Goal: Transaction & Acquisition: Download file/media

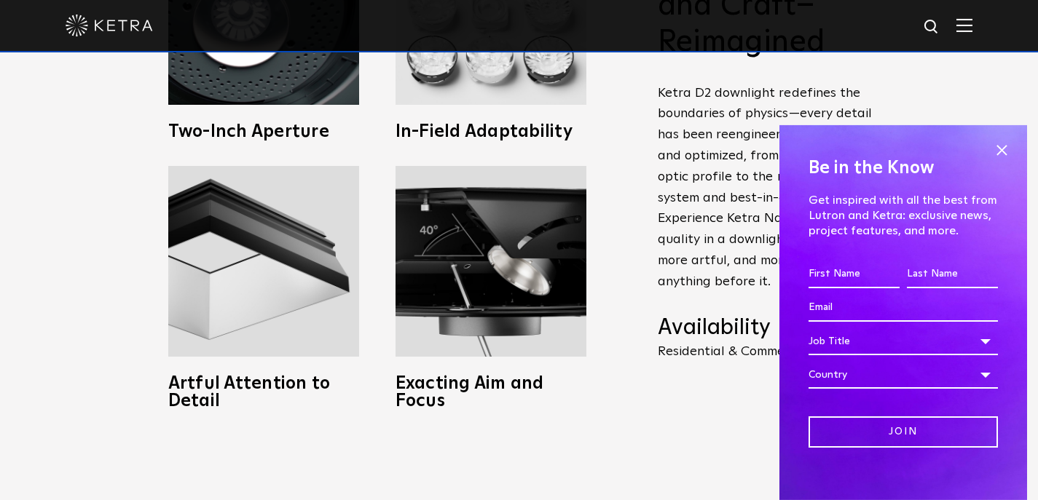
scroll to position [699, 0]
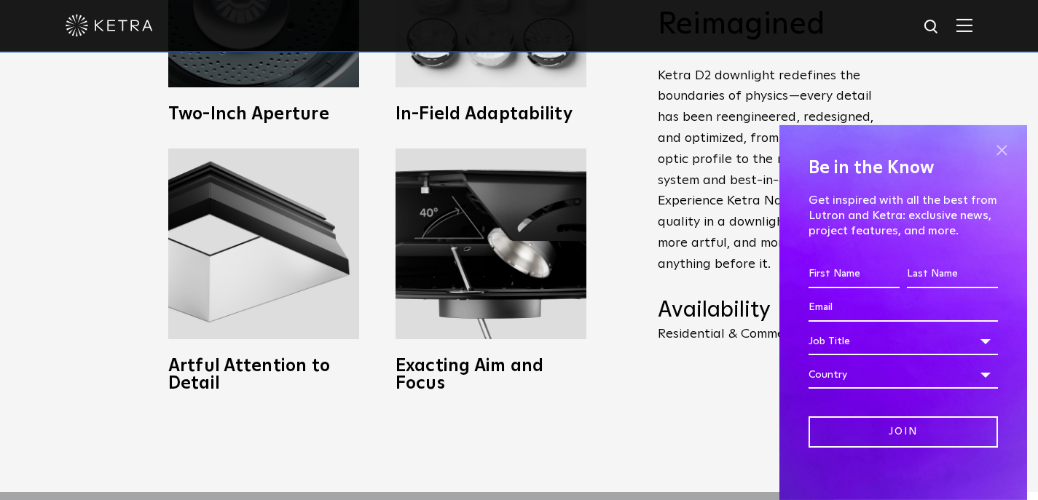
click at [1000, 146] on span at bounding box center [1002, 151] width 22 height 22
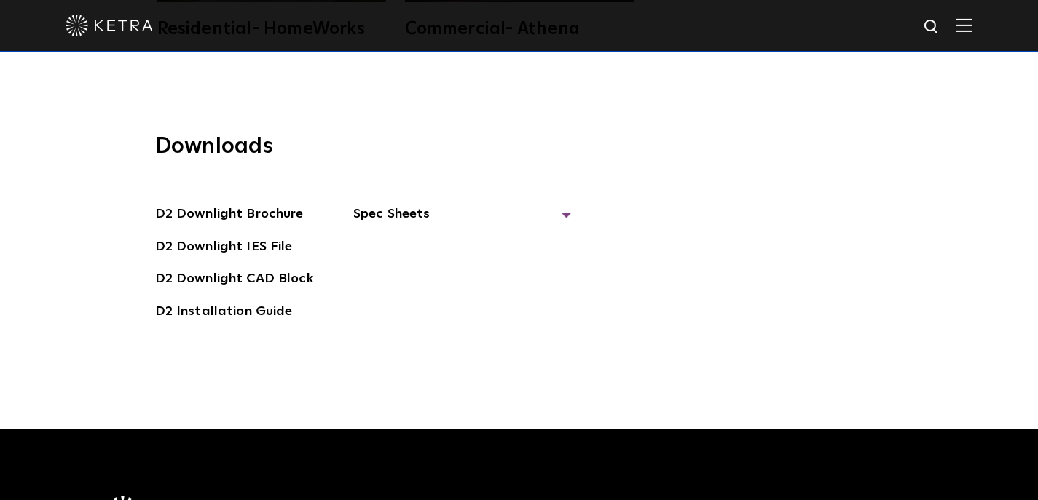
scroll to position [3721, 0]
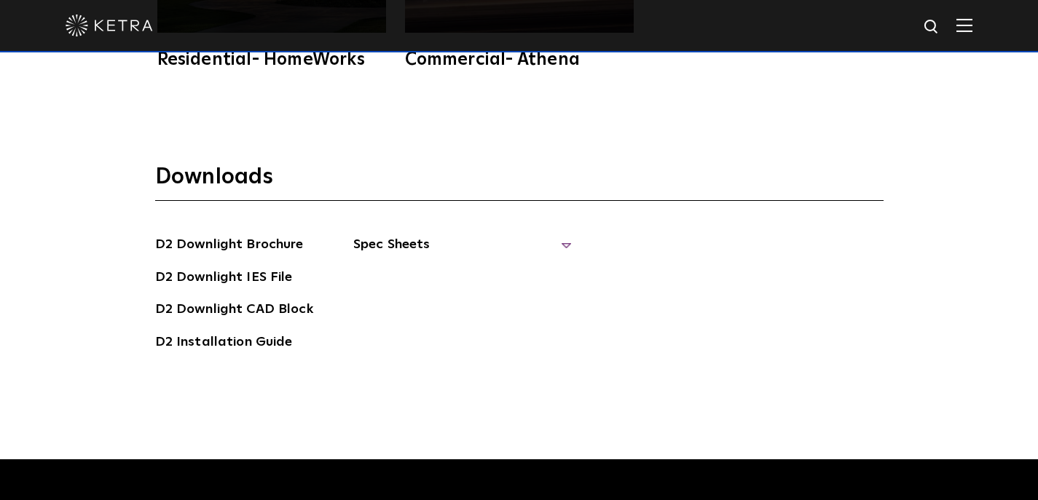
click at [371, 251] on span "Spec Sheets" at bounding box center [462, 251] width 219 height 32
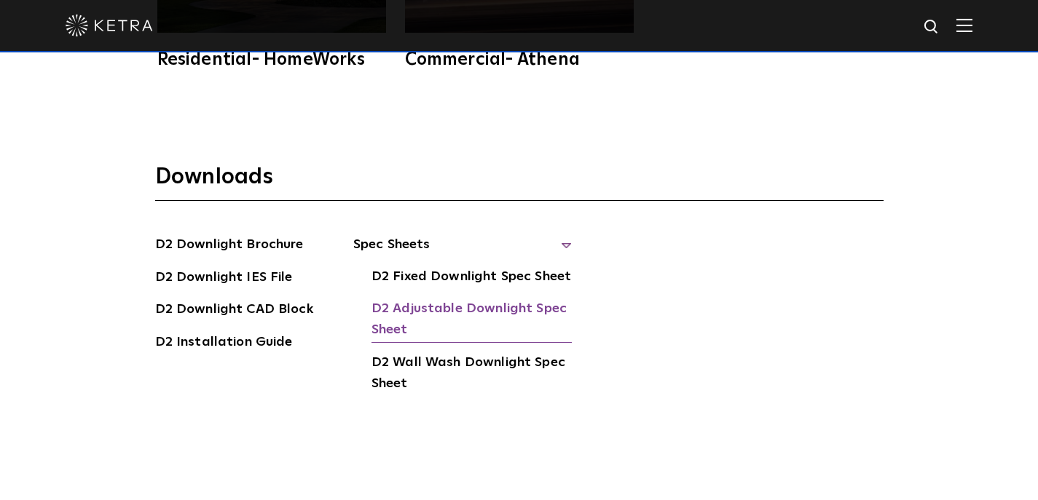
click at [519, 310] on link "D2 Adjustable Downlight Spec Sheet" at bounding box center [471, 321] width 200 height 44
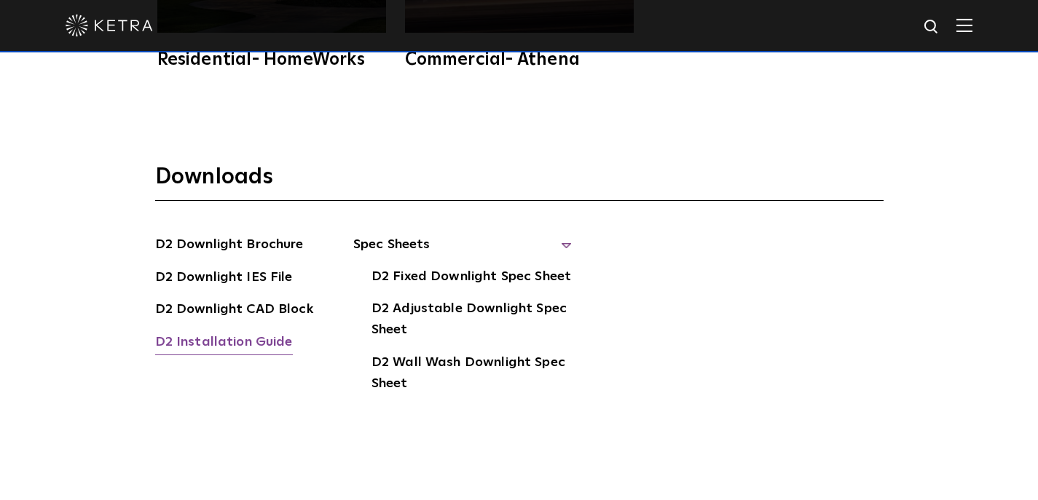
click at [256, 333] on link "D2 Installation Guide" at bounding box center [224, 343] width 138 height 23
click at [464, 279] on link "D2 Fixed Downlight Spec Sheet" at bounding box center [471, 278] width 200 height 23
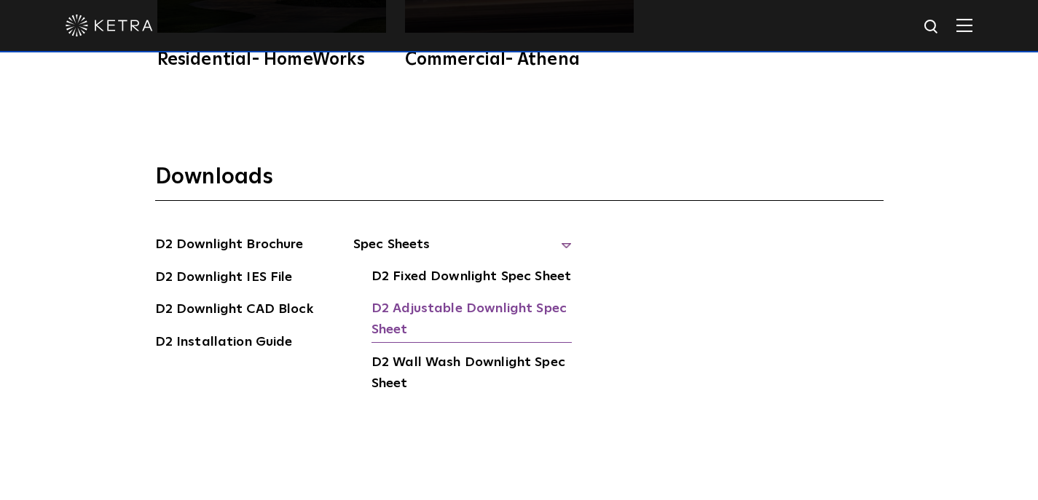
click at [487, 305] on link "D2 Adjustable Downlight Spec Sheet" at bounding box center [471, 321] width 200 height 44
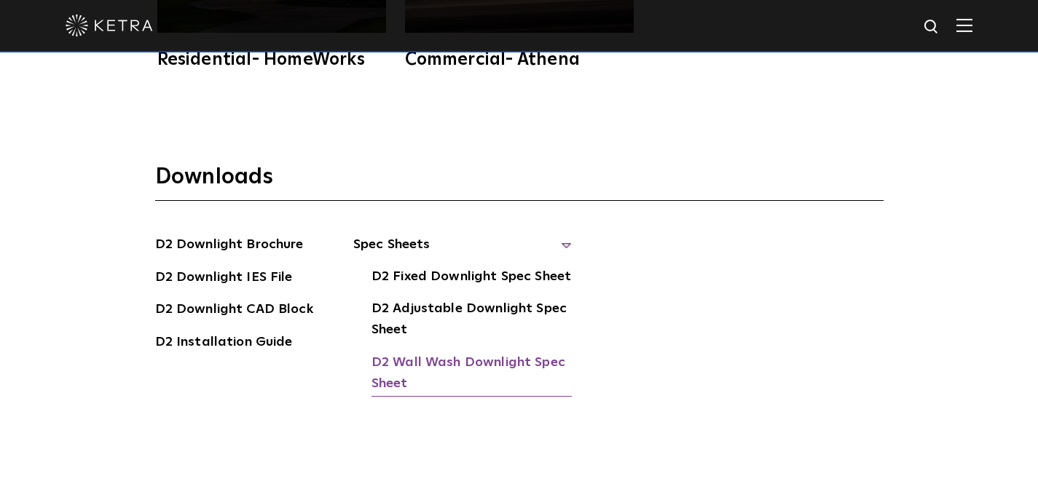
click at [437, 374] on link "D2 Wall Wash Downlight Spec Sheet" at bounding box center [471, 375] width 200 height 44
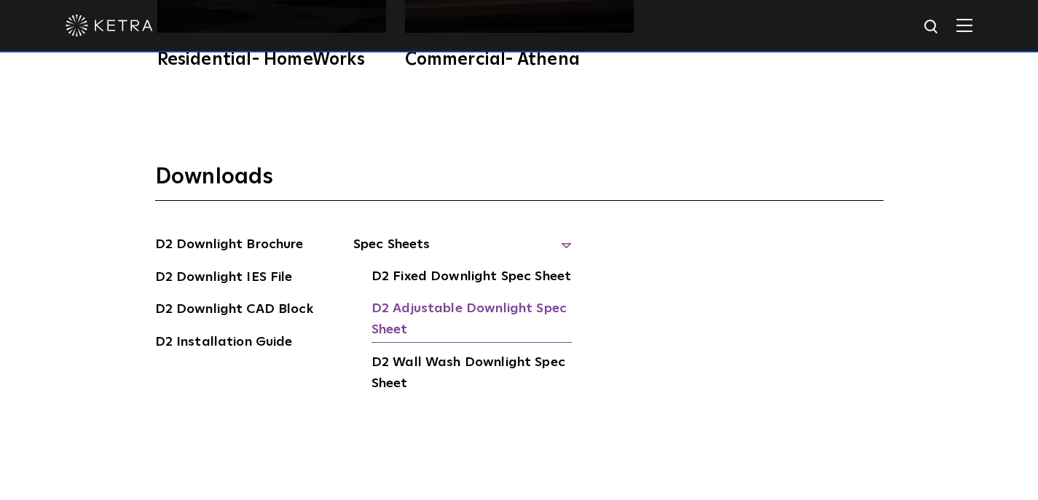
click at [448, 309] on link "D2 Adjustable Downlight Spec Sheet" at bounding box center [471, 321] width 200 height 44
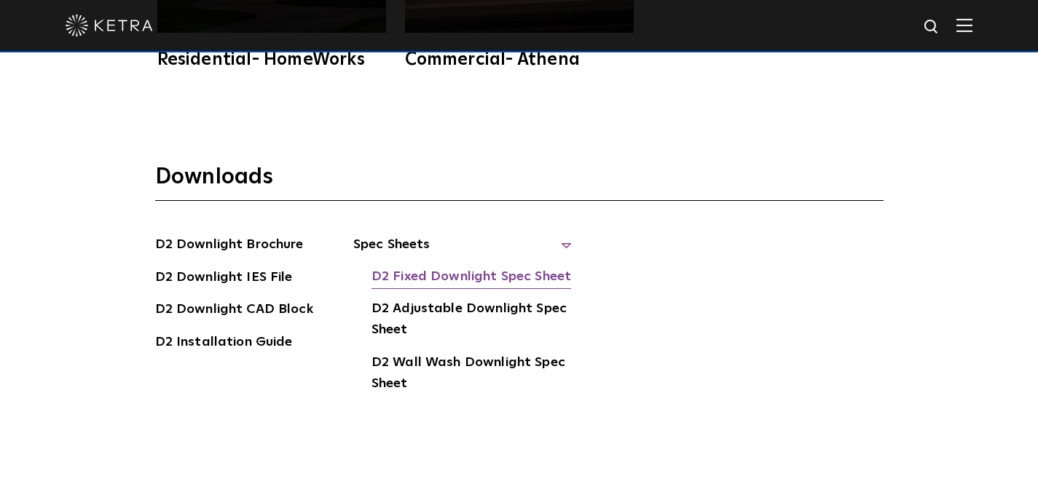
click at [492, 282] on link "D2 Fixed Downlight Spec Sheet" at bounding box center [471, 278] width 200 height 23
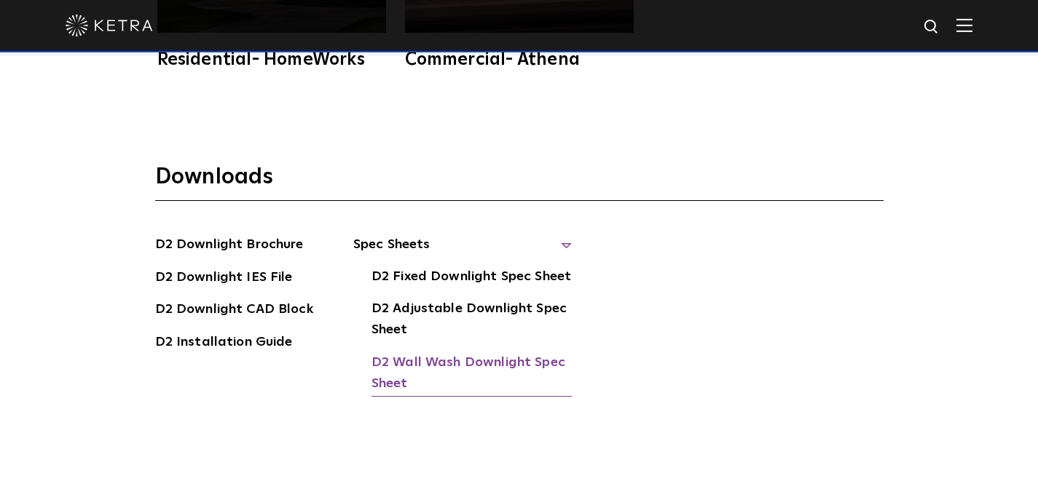
click at [466, 355] on link "D2 Wall Wash Downlight Spec Sheet" at bounding box center [471, 375] width 200 height 44
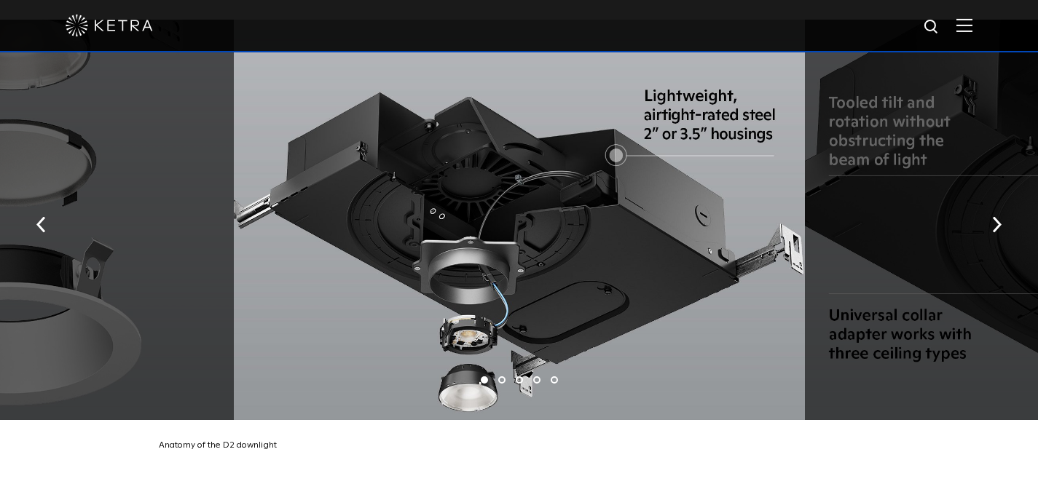
scroll to position [2381, 0]
